Goal: Task Accomplishment & Management: Manage account settings

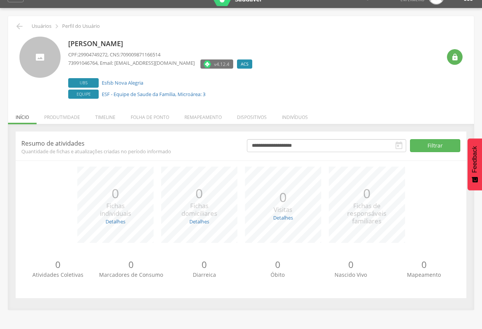
scroll to position [23, 0]
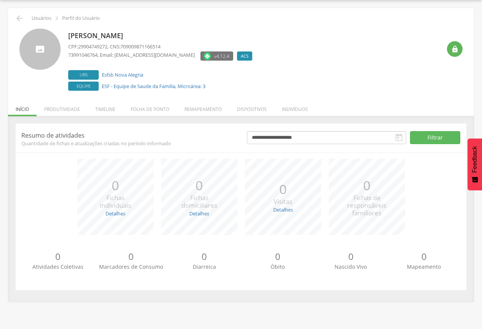
click at [401, 139] on icon "" at bounding box center [398, 137] width 9 height 9
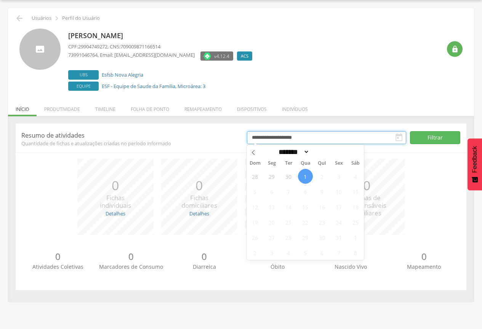
click at [369, 136] on input "**********" at bounding box center [326, 137] width 159 height 13
click at [289, 176] on span "30" at bounding box center [288, 176] width 15 height 15
type input "**********"
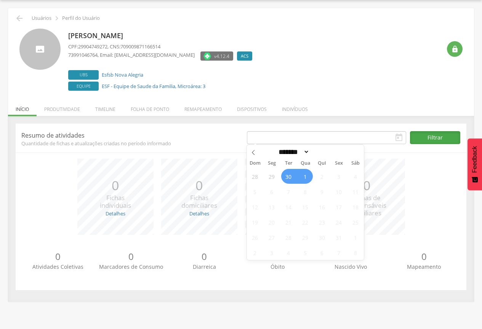
click at [447, 134] on button "Filtrar" at bounding box center [435, 137] width 51 height 13
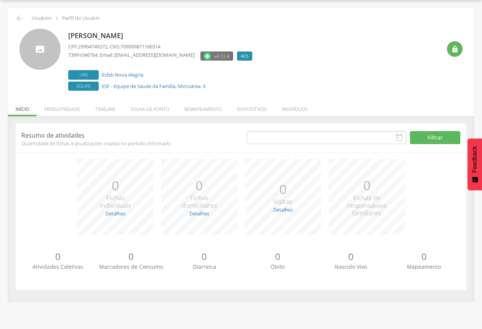
click at [401, 135] on icon "" at bounding box center [398, 137] width 9 height 9
click at [399, 137] on icon "" at bounding box center [398, 137] width 9 height 9
click at [453, 138] on button "Filtrar" at bounding box center [435, 137] width 51 height 13
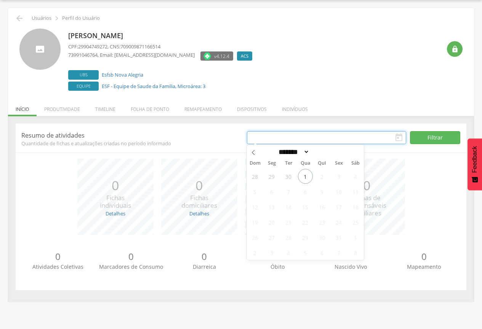
click at [384, 134] on input "text" at bounding box center [326, 137] width 159 height 13
click at [255, 152] on icon at bounding box center [253, 152] width 5 height 5
select select "*"
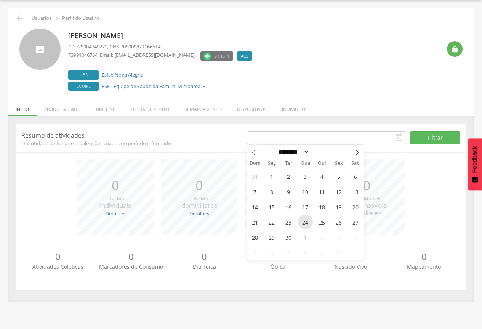
click at [307, 224] on span "24" at bounding box center [305, 221] width 15 height 15
type input "**********"
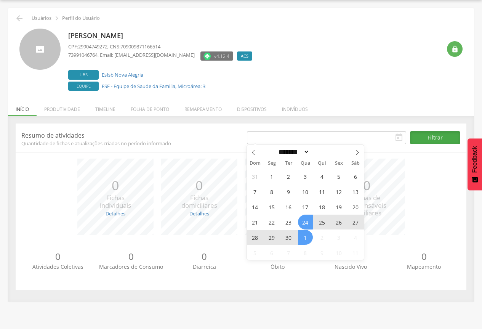
click at [444, 139] on button "Filtrar" at bounding box center [435, 137] width 51 height 13
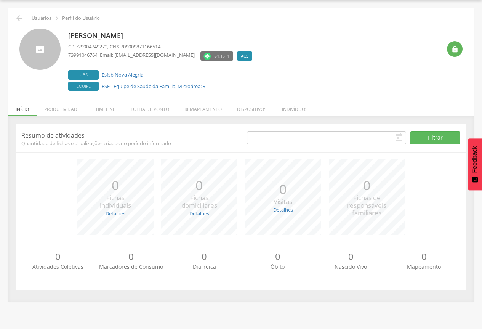
scroll to position [0, 0]
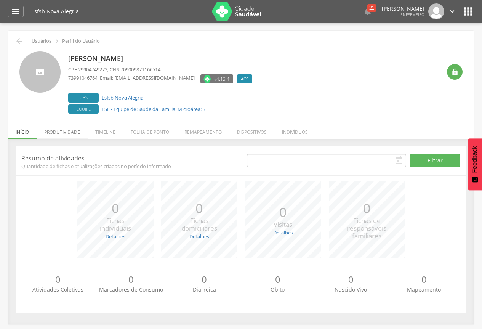
click at [61, 129] on li "Produtividade" at bounding box center [62, 130] width 51 height 18
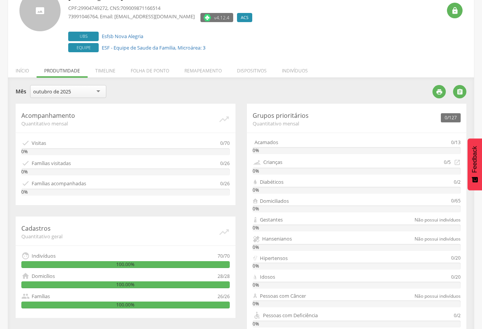
scroll to position [41, 0]
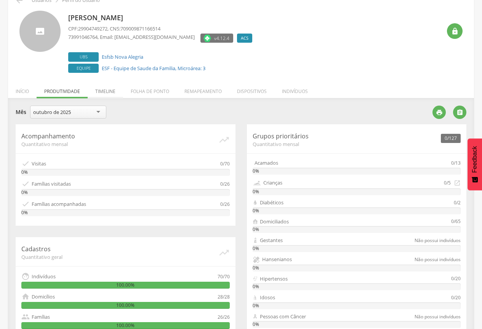
click at [103, 89] on li "Timeline" at bounding box center [105, 89] width 35 height 18
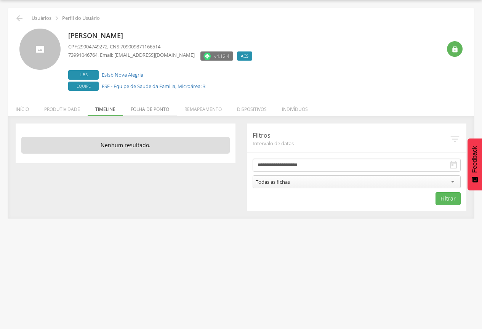
click at [159, 107] on li "Folha de ponto" at bounding box center [150, 107] width 54 height 18
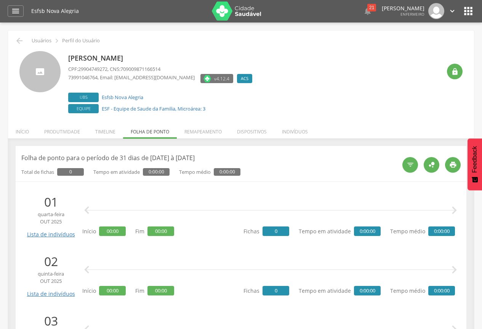
scroll to position [0, 0]
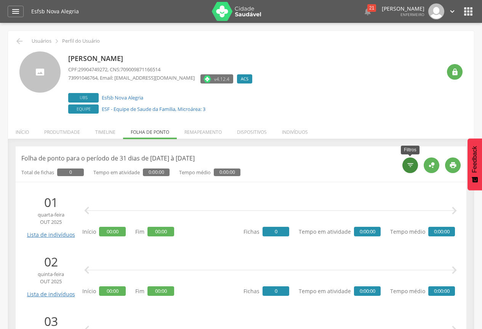
click at [410, 165] on icon "" at bounding box center [410, 165] width 8 height 8
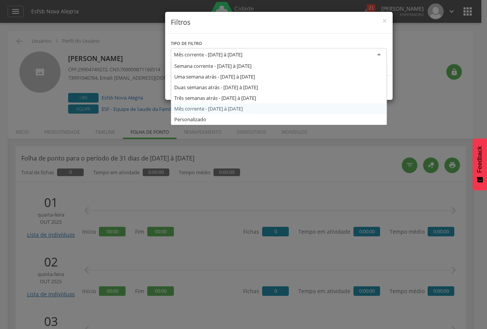
click at [368, 58] on div "Mês corrente - [DATE] à [DATE]" at bounding box center [279, 55] width 216 height 14
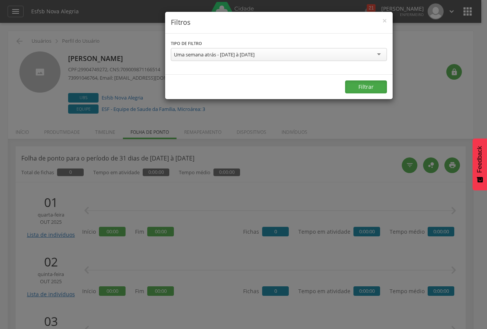
click at [357, 88] on button "Filtrar" at bounding box center [366, 86] width 42 height 13
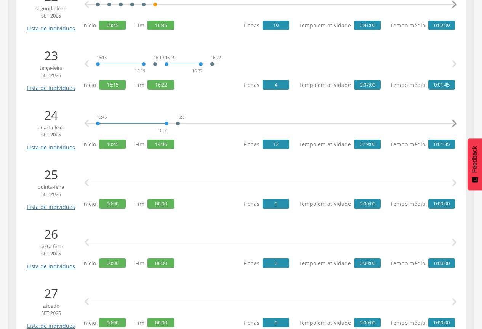
scroll to position [267, 0]
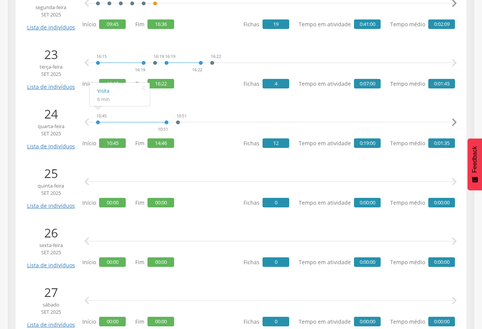
click at [453, 119] on icon "" at bounding box center [453, 122] width 15 height 15
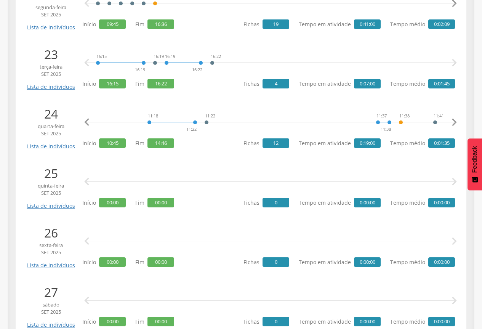
click at [453, 119] on icon "" at bounding box center [453, 122] width 15 height 15
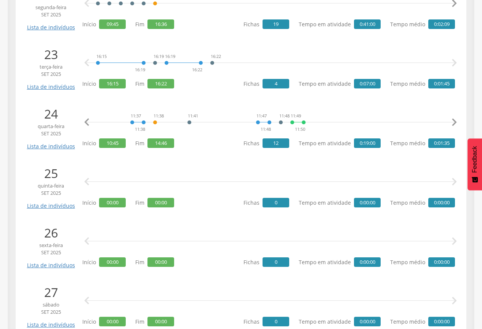
click at [453, 119] on icon "" at bounding box center [453, 122] width 15 height 15
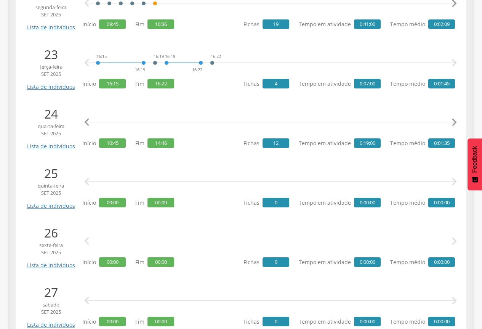
scroll to position [0, 932]
click at [87, 117] on icon "" at bounding box center [86, 122] width 15 height 15
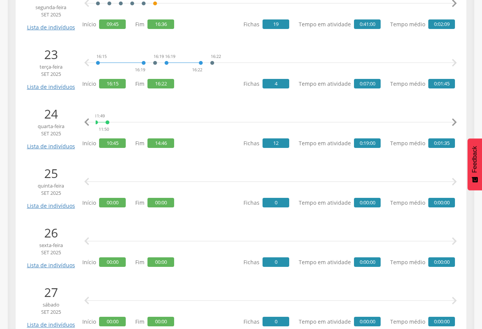
click at [87, 117] on icon "" at bounding box center [86, 122] width 15 height 15
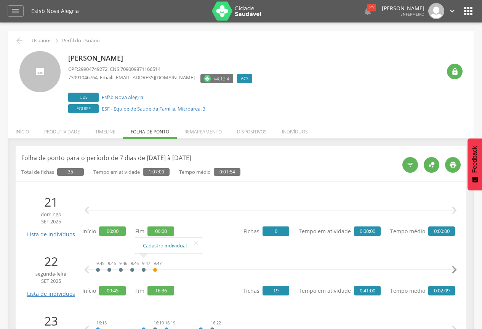
scroll to position [0, 0]
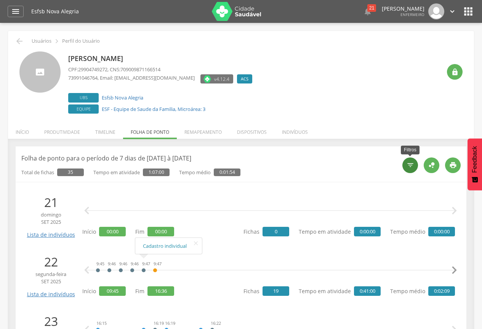
click at [414, 165] on div "" at bounding box center [410, 165] width 16 height 16
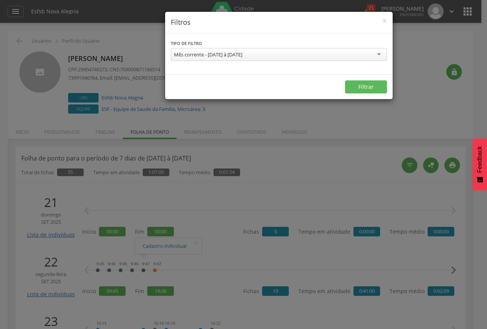
click at [382, 58] on div "Mês corrente - [DATE] à [DATE]" at bounding box center [279, 54] width 216 height 13
click at [377, 87] on button "Filtrar" at bounding box center [366, 86] width 42 height 13
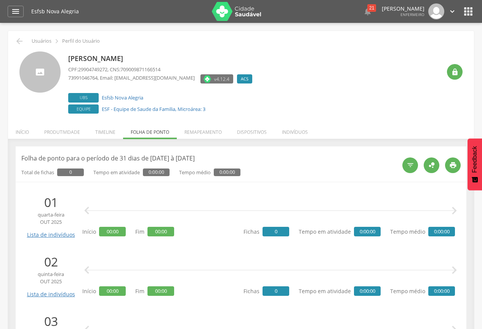
scroll to position [38, 0]
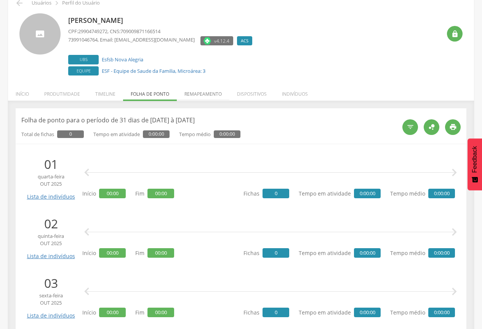
click at [205, 94] on li "Remapeamento" at bounding box center [203, 92] width 53 height 18
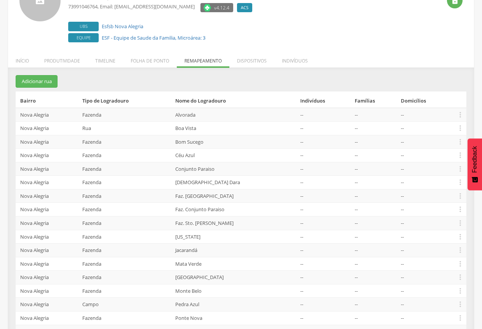
scroll to position [76, 0]
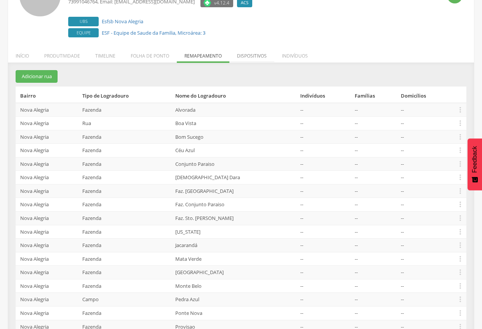
click at [253, 57] on li "Dispositivos" at bounding box center [251, 54] width 45 height 18
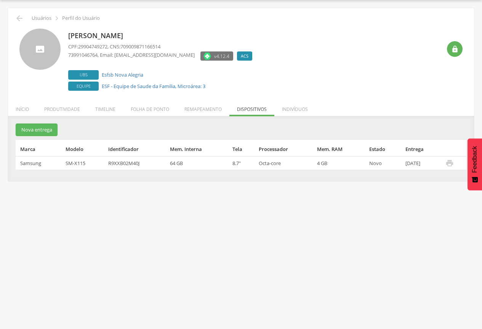
scroll to position [23, 0]
click at [302, 112] on li "Indivíduos" at bounding box center [294, 107] width 41 height 18
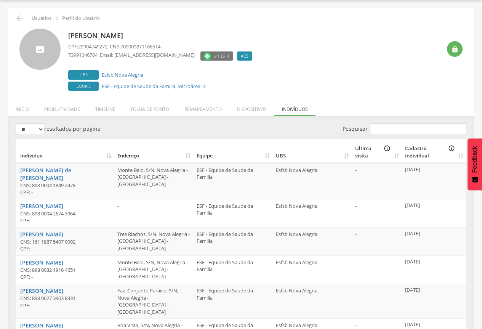
scroll to position [76, 0]
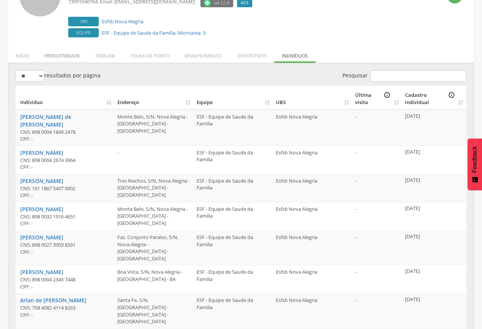
click at [68, 52] on li "Produtividade" at bounding box center [62, 54] width 51 height 18
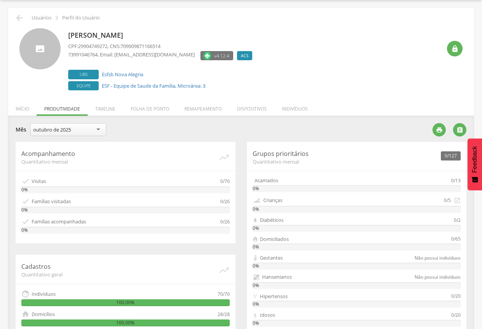
scroll to position [3, 0]
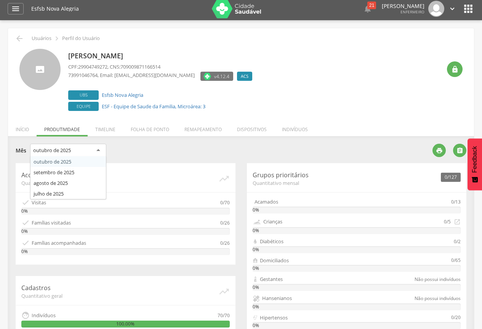
click at [99, 149] on div "outubro de 2025" at bounding box center [68, 151] width 76 height 14
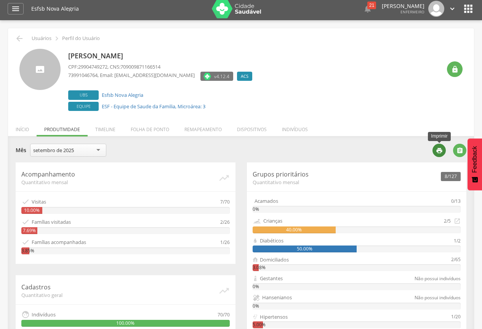
click at [437, 147] on icon "" at bounding box center [439, 150] width 7 height 7
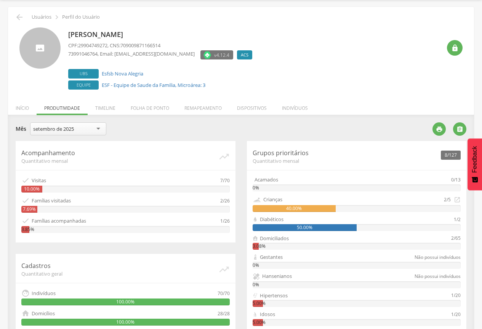
scroll to position [0, 0]
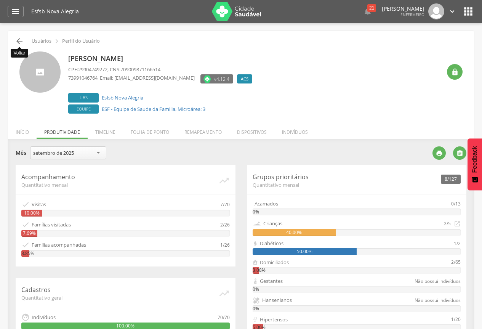
click at [19, 39] on icon "" at bounding box center [19, 41] width 9 height 9
